Goal: Information Seeking & Learning: Learn about a topic

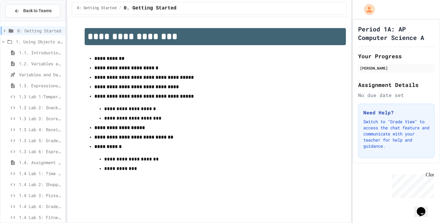
click at [35, 83] on span "1.3. Expressions and Output [New]" at bounding box center [41, 85] width 44 height 6
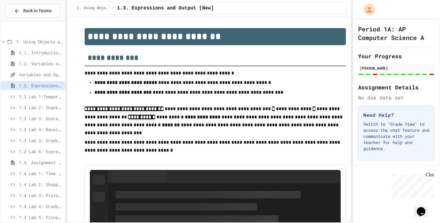
scroll to position [31, 0]
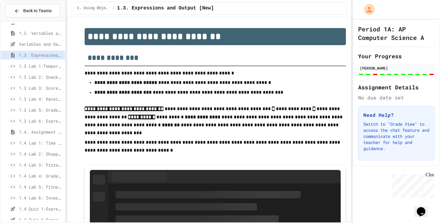
click at [42, 68] on span "1.3 Lab 1:Temperature Display Fix" at bounding box center [41, 66] width 44 height 6
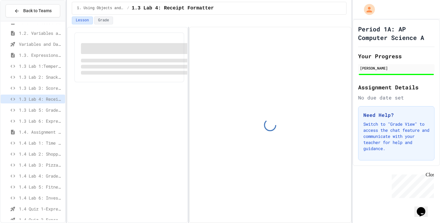
click at [38, 72] on div "1.3 Lab 1:Temperature Display Fix" at bounding box center [33, 67] width 64 height 11
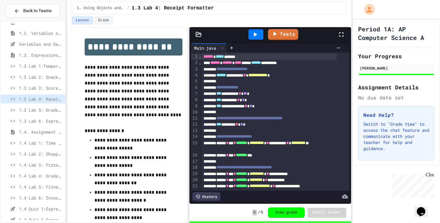
click at [38, 72] on div "1.3 Lab 1:Temperature Display Fix" at bounding box center [33, 67] width 64 height 11
click at [42, 77] on span "1.3 Lab 2: Snack Budget Tracker" at bounding box center [41, 77] width 44 height 6
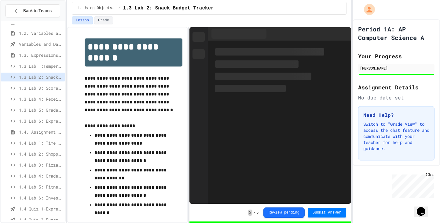
click at [43, 77] on span "1.3 Lab 2: Snack Budget Tracker" at bounding box center [41, 77] width 44 height 6
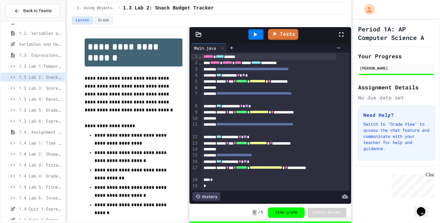
click at [45, 87] on span "1.3 Lab 3: Score Board Fixer" at bounding box center [41, 88] width 44 height 6
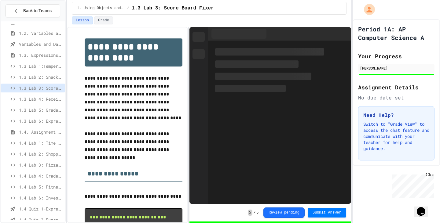
click at [48, 104] on div "1.3 Lab 4: Receipt Formatter" at bounding box center [33, 100] width 64 height 11
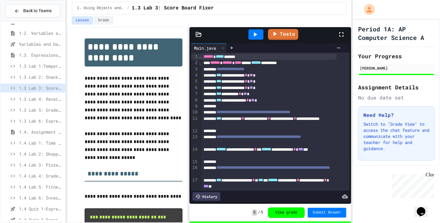
click at [49, 89] on span "1.3 Lab 3: Score Board Fixer" at bounding box center [41, 88] width 44 height 6
click at [50, 96] on div "1.3 Lab 4: Receipt Formatter" at bounding box center [33, 99] width 64 height 9
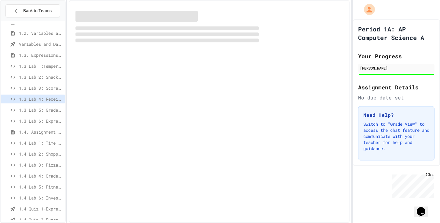
click at [49, 86] on span "1.3 Lab 3: Score Board Fixer" at bounding box center [41, 88] width 44 height 6
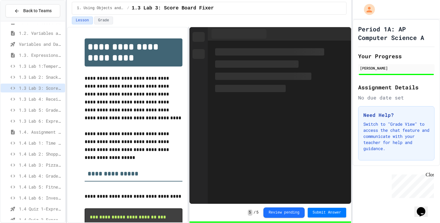
click at [49, 107] on span "1.3 Lab 5: Grade Calculator Pro" at bounding box center [41, 110] width 44 height 6
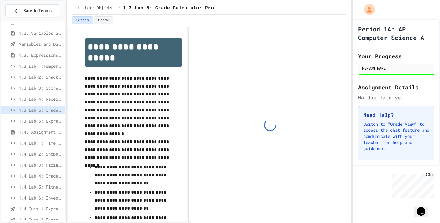
click at [45, 72] on div "1.3 Lab 1:Temperature Display Fix" at bounding box center [33, 67] width 64 height 11
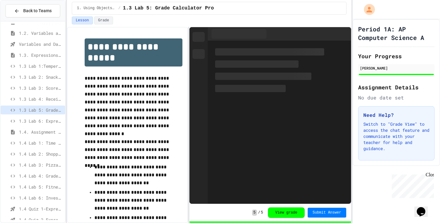
click at [46, 78] on span "1.3 Lab 2: Snack Budget Tracker" at bounding box center [41, 77] width 44 height 6
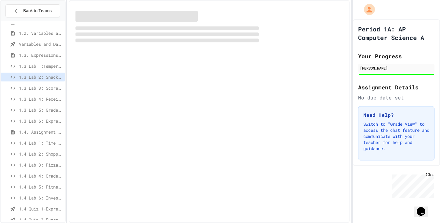
click at [46, 93] on div "1.3 Lab 3: Score Board Fixer" at bounding box center [33, 89] width 64 height 11
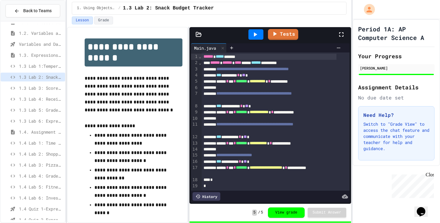
click at [46, 97] on span "1.3 Lab 4: Receipt Formatter" at bounding box center [41, 99] width 44 height 6
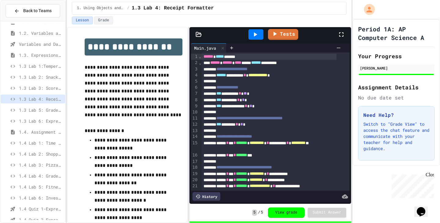
click at [46, 86] on span "1.3 Lab 3: Score Board Fixer" at bounding box center [41, 88] width 44 height 6
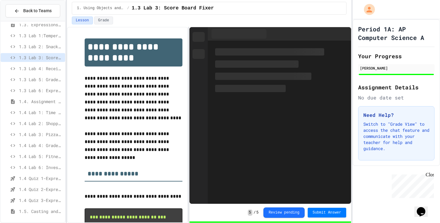
scroll to position [122, 0]
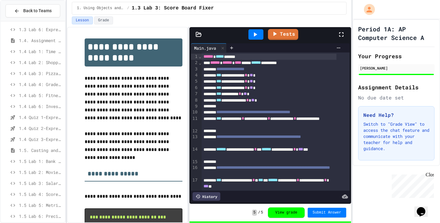
click at [50, 67] on div "1.4 Lab 2: Shopping Receipt Builder" at bounding box center [33, 62] width 64 height 9
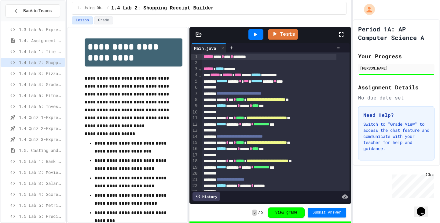
click at [38, 75] on span "1.4 Lab 3: Pizza Delivery Calculator" at bounding box center [41, 73] width 44 height 6
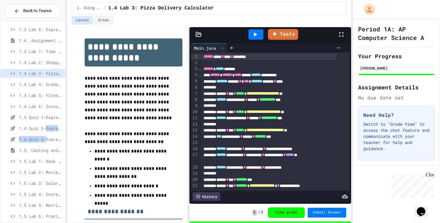
click at [47, 135] on div "1.3 Lab 5: Grade Calculator Pro 1.3 Lab 6: Expression Evaluator Fix 1.4. Assign…" at bounding box center [33, 75] width 64 height 346
click at [49, 141] on span "1.4 Quiz 3-Expressions and Assignment Statements" at bounding box center [41, 139] width 44 height 6
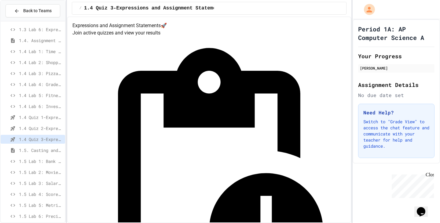
click at [49, 127] on span "1.4 Quiz 2-Expressions and Assignment Statements" at bounding box center [41, 128] width 44 height 6
click at [50, 118] on span "1.4 Quiz 1-Expressions and Assignment Statements" at bounding box center [41, 117] width 44 height 6
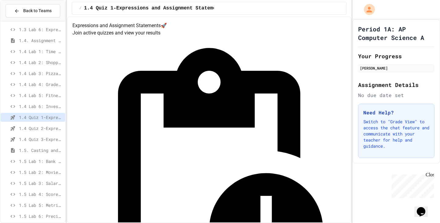
click at [46, 140] on span "1.4 Quiz 3-Expressions and Assignment Statements" at bounding box center [41, 139] width 44 height 6
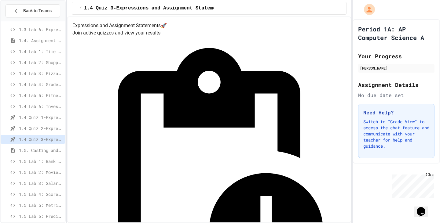
click at [46, 149] on span "1.5. Casting and Ranges of Values" at bounding box center [41, 150] width 44 height 6
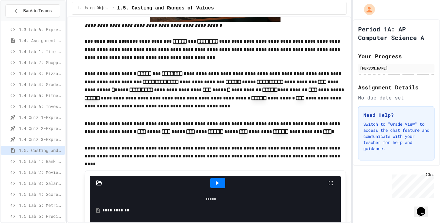
scroll to position [149, 0]
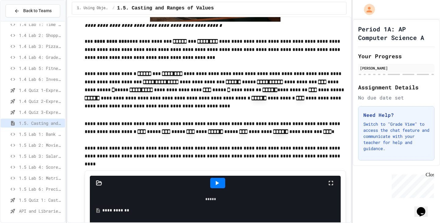
click at [23, 200] on span "1.5 Quiz 1: Casting and Ranges of variables - Quiz" at bounding box center [41, 200] width 44 height 6
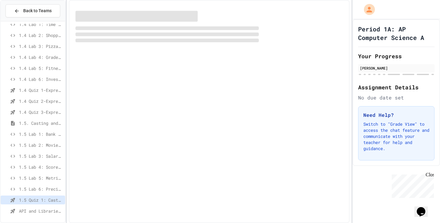
scroll to position [144, 0]
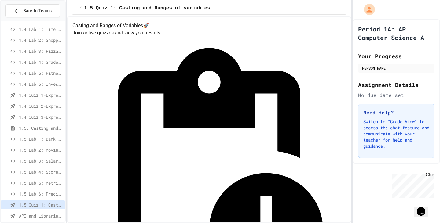
click at [28, 215] on span "API and Libraries - Topic 1.7" at bounding box center [41, 216] width 44 height 6
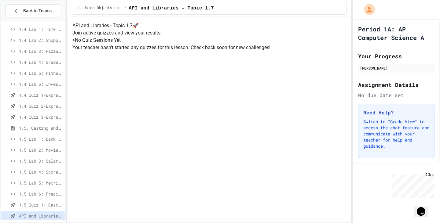
click at [37, 136] on span "1.5 Lab 1: Bank Account Fixer" at bounding box center [41, 139] width 44 height 6
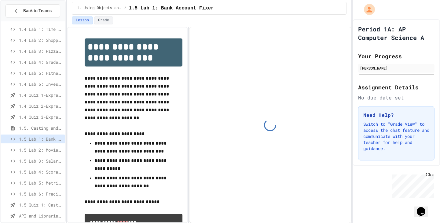
click at [37, 130] on span "1.5. Casting and Ranges of Values" at bounding box center [41, 128] width 44 height 6
